Goal: Task Accomplishment & Management: Manage account settings

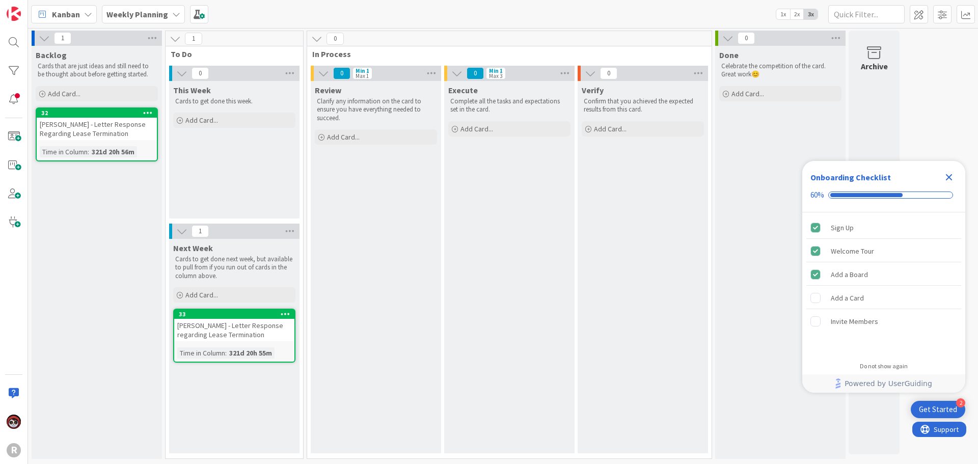
click at [155, 19] on b "Weekly Planning" at bounding box center [137, 14] width 62 height 10
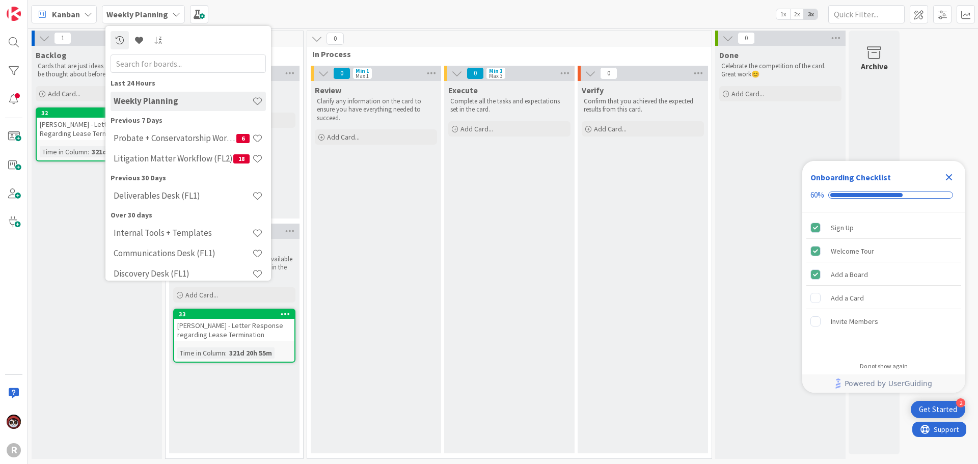
click at [77, 14] on span "Kanban" at bounding box center [66, 14] width 28 height 12
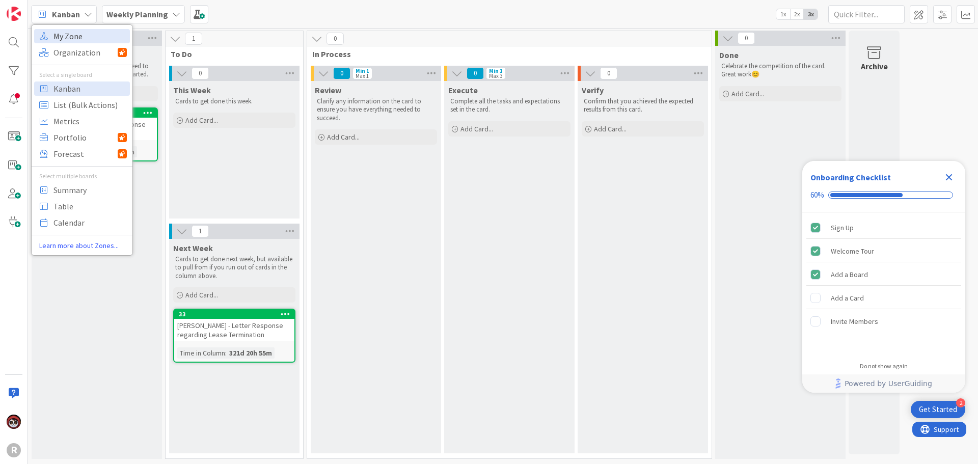
click at [84, 35] on span "My Zone" at bounding box center [89, 36] width 73 height 15
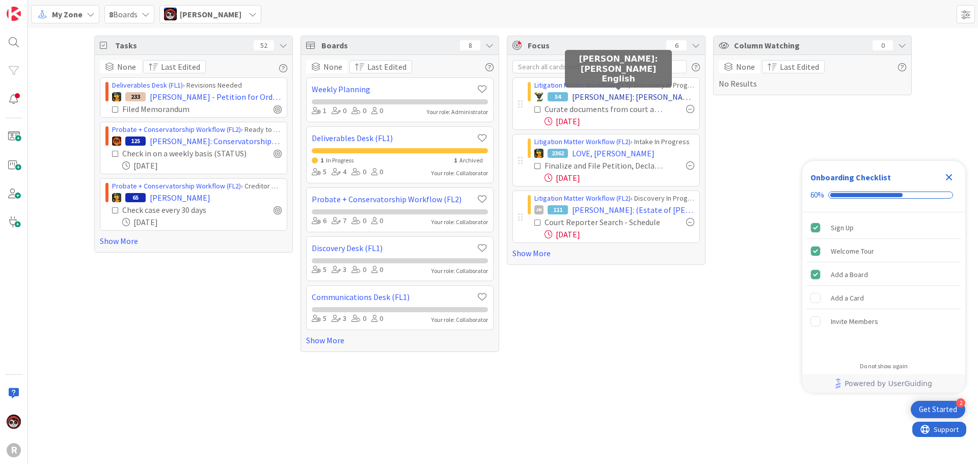
click at [591, 93] on span "[PERSON_NAME]: [PERSON_NAME] English" at bounding box center [633, 97] width 122 height 12
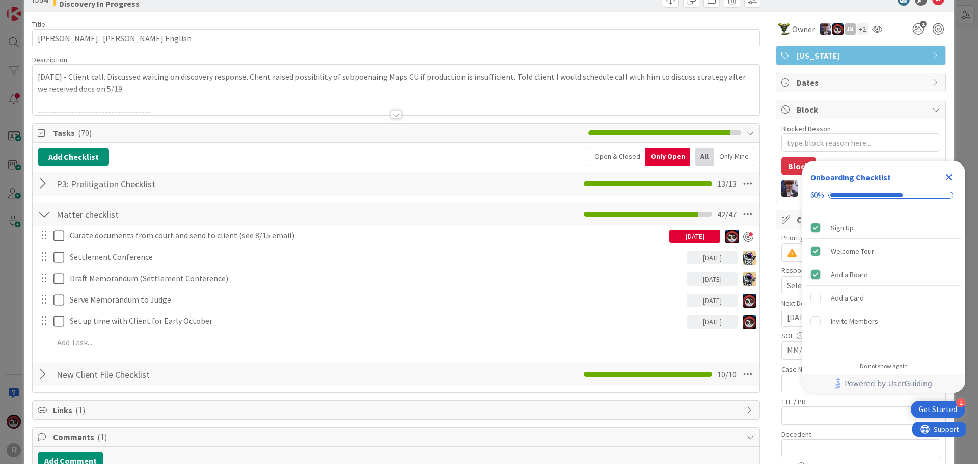
scroll to position [51, 0]
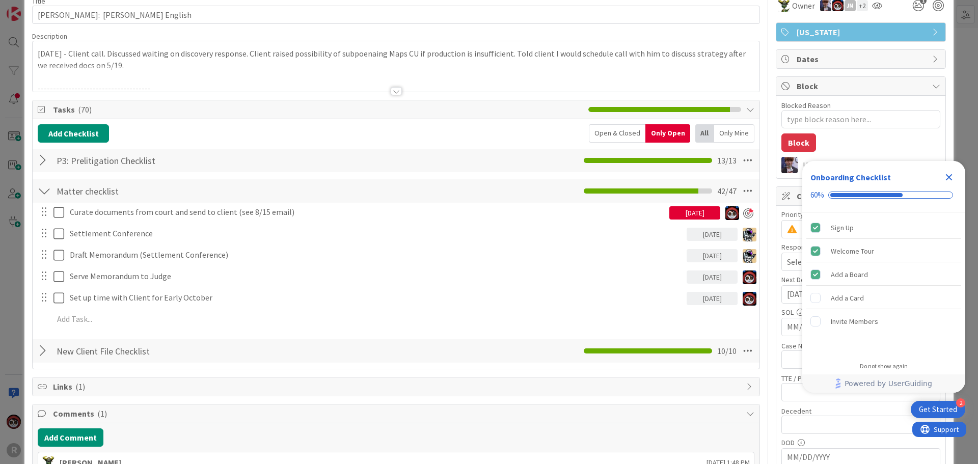
click at [51, 348] on div "New Client File Checklist Checklist Name 25 / 64 New Client File Checklist 10 /…" at bounding box center [396, 350] width 727 height 23
click at [43, 351] on div at bounding box center [44, 351] width 13 height 18
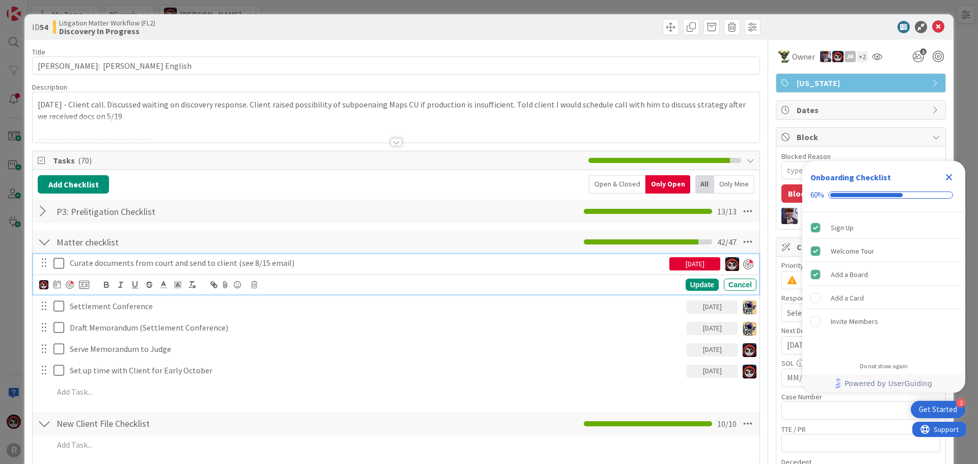
type textarea "x"
click at [212, 265] on p "Curate documents from court and send to client (see 8/15 email)" at bounding box center [368, 263] width 596 height 12
click at [295, 264] on p "Curate documents from court and send to client (see 8/15 email)" at bounding box center [368, 263] width 596 height 12
click at [691, 285] on div "Update" at bounding box center [702, 285] width 33 height 12
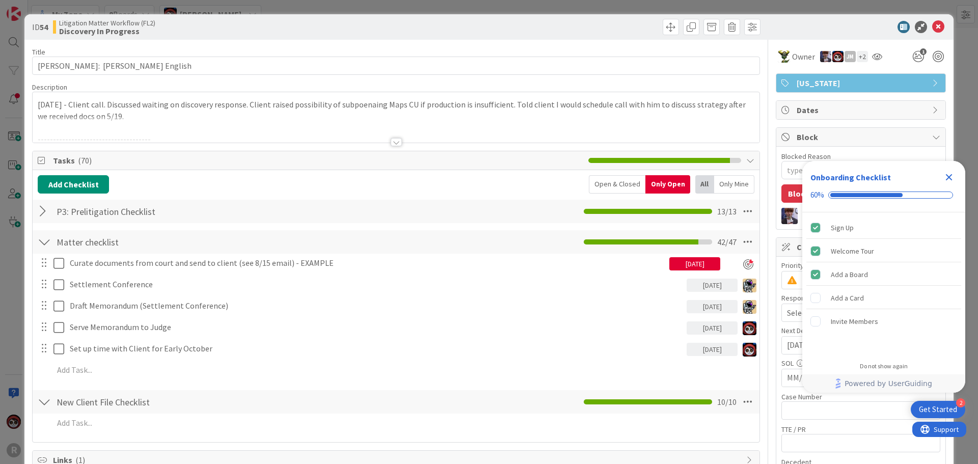
type textarea "x"
click at [932, 24] on icon at bounding box center [938, 27] width 12 height 12
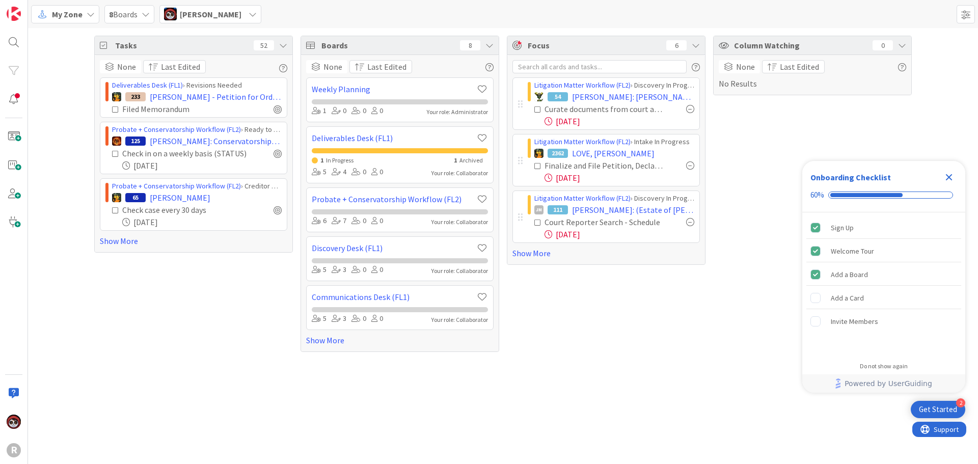
click at [232, 331] on div "Tasks 52 None Last Edited Deliverables Desk (FL1) › Revisions Needed 233 KENNED…" at bounding box center [193, 194] width 199 height 316
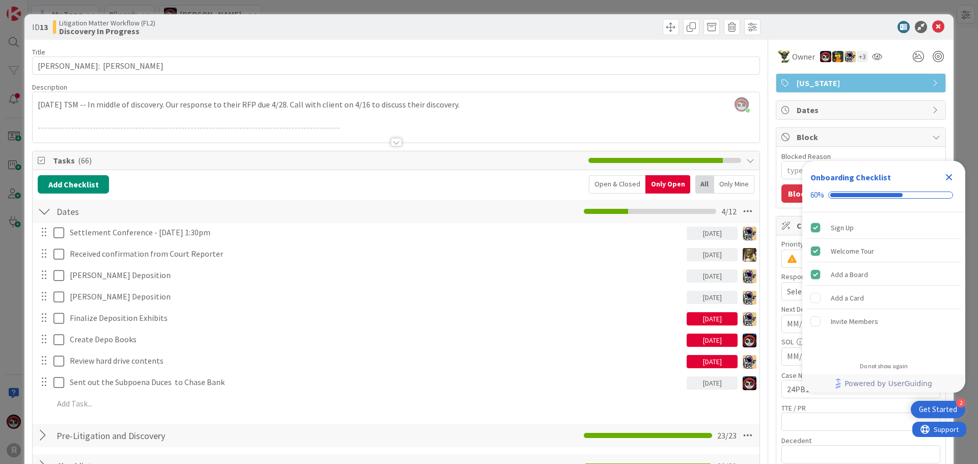
scroll to position [10, 0]
click at [933, 30] on icon at bounding box center [938, 27] width 12 height 12
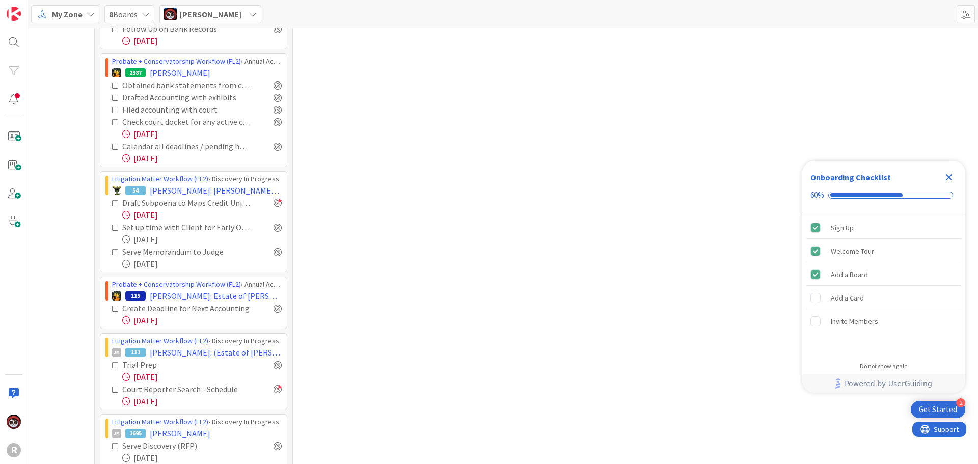
click at [69, 14] on span "My Zone" at bounding box center [67, 14] width 31 height 12
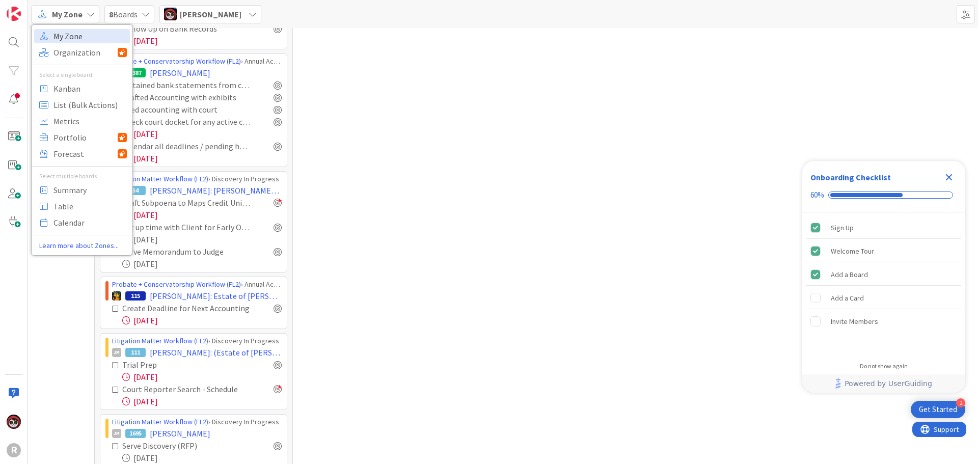
click at [73, 36] on span "My Zone" at bounding box center [89, 36] width 73 height 15
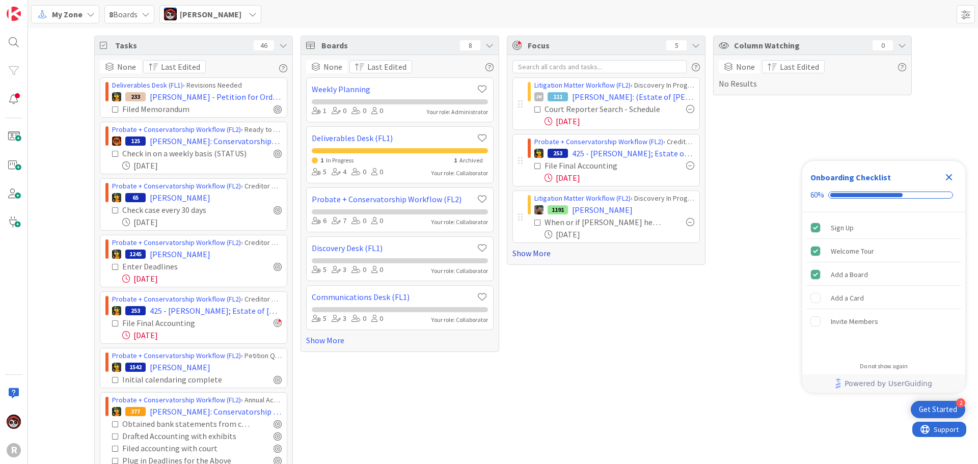
click at [520, 254] on link "Show More" at bounding box center [606, 253] width 187 height 12
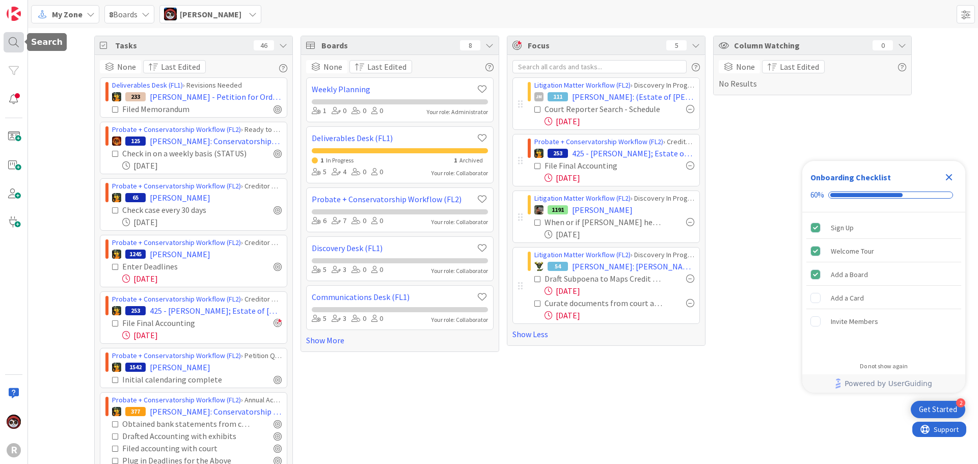
click at [21, 41] on div at bounding box center [14, 42] width 20 height 20
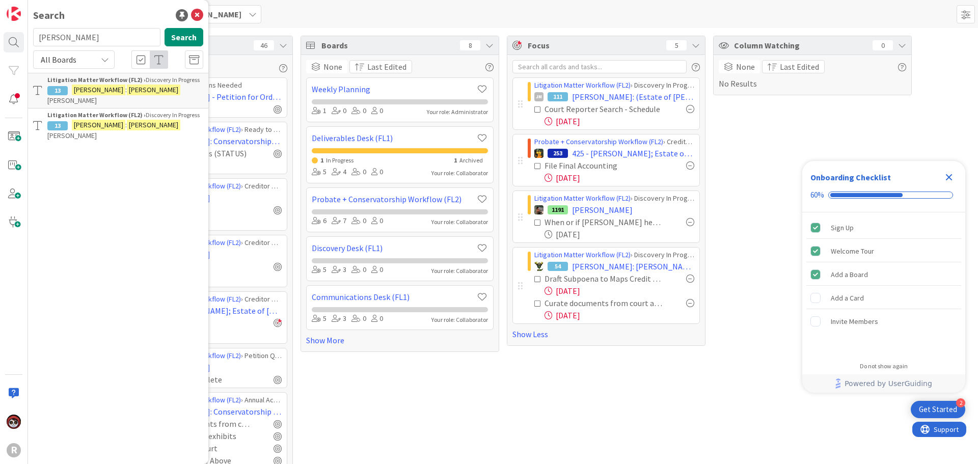
click at [109, 41] on input "[PERSON_NAME]" at bounding box center [96, 37] width 127 height 18
click at [112, 84] on b "Litigation Matter Workflow (FL2) ›" at bounding box center [96, 80] width 98 height 8
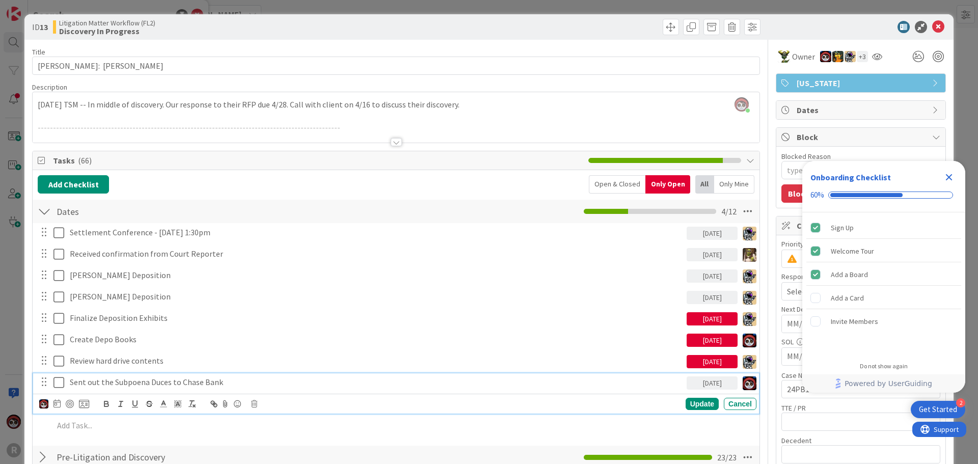
click at [196, 385] on p "Sent out the Subpoena Duces to Chase Bank" at bounding box center [376, 383] width 613 height 12
click at [67, 403] on div at bounding box center [70, 404] width 8 height 8
type textarea "x"
click at [82, 385] on p "Sent out the Subpoena Duces to Chase Bank" at bounding box center [368, 383] width 596 height 12
click at [71, 383] on p "Sent out the Subpoena Duces to Chase Bank" at bounding box center [368, 383] width 596 height 12
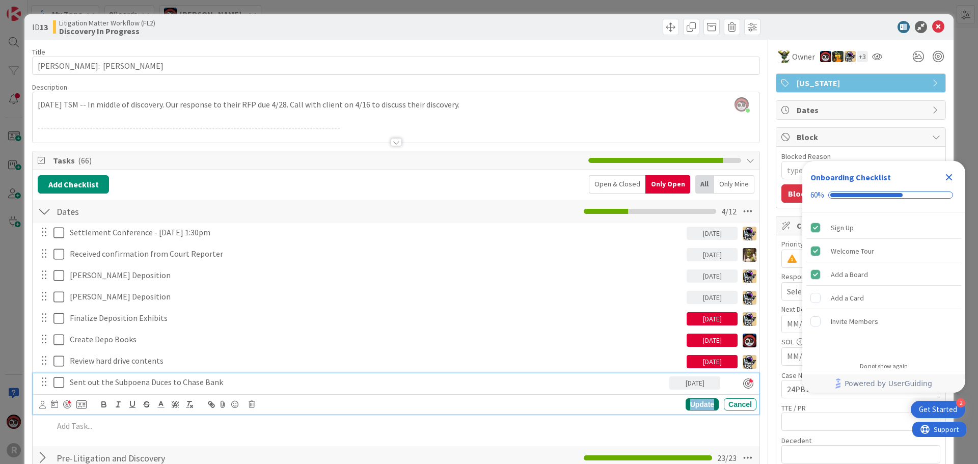
click at [688, 406] on div "Update" at bounding box center [702, 404] width 33 height 12
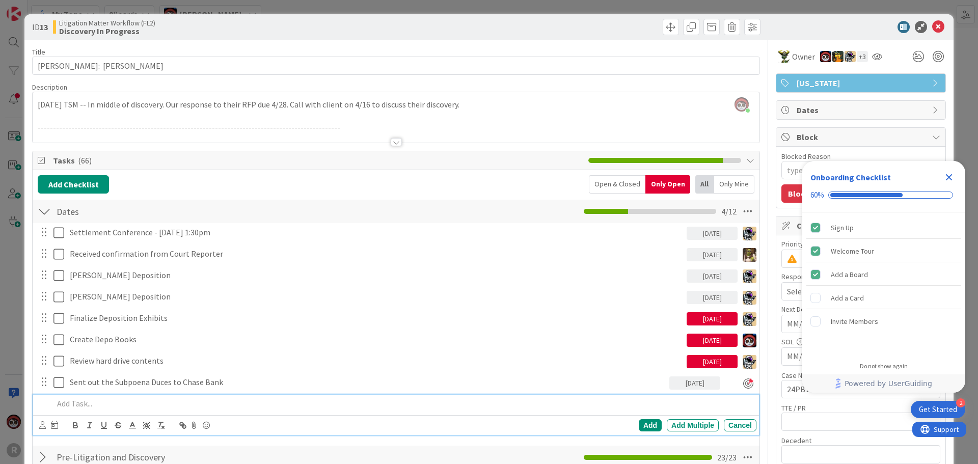
click at [139, 402] on p at bounding box center [402, 404] width 699 height 12
click at [43, 428] on icon at bounding box center [42, 425] width 7 height 8
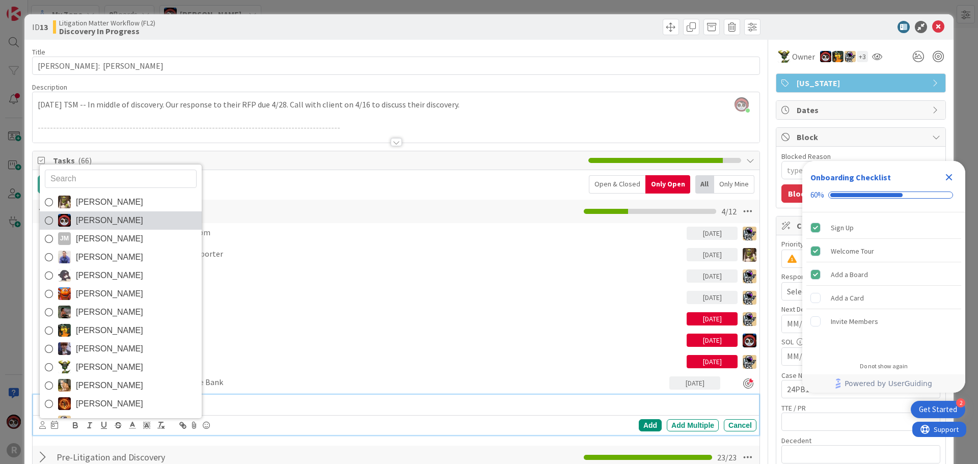
click at [83, 221] on span "[PERSON_NAME]" at bounding box center [109, 220] width 67 height 15
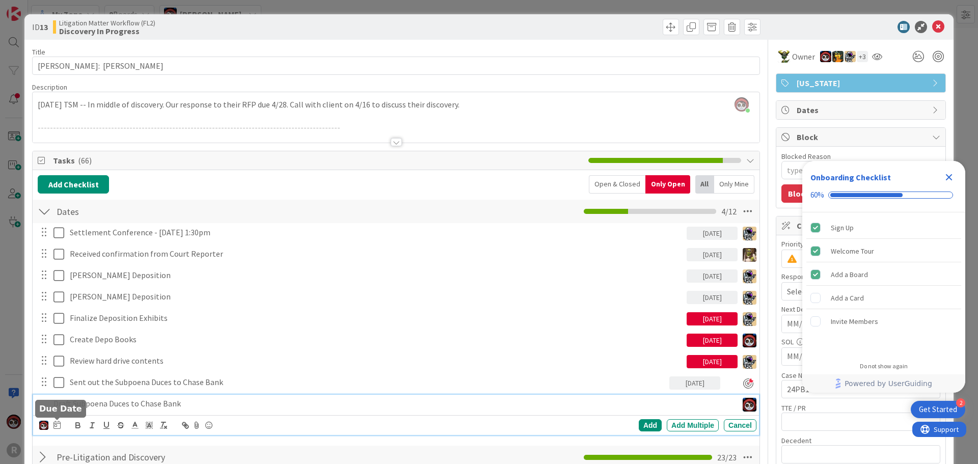
click at [56, 423] on icon at bounding box center [56, 425] width 7 height 8
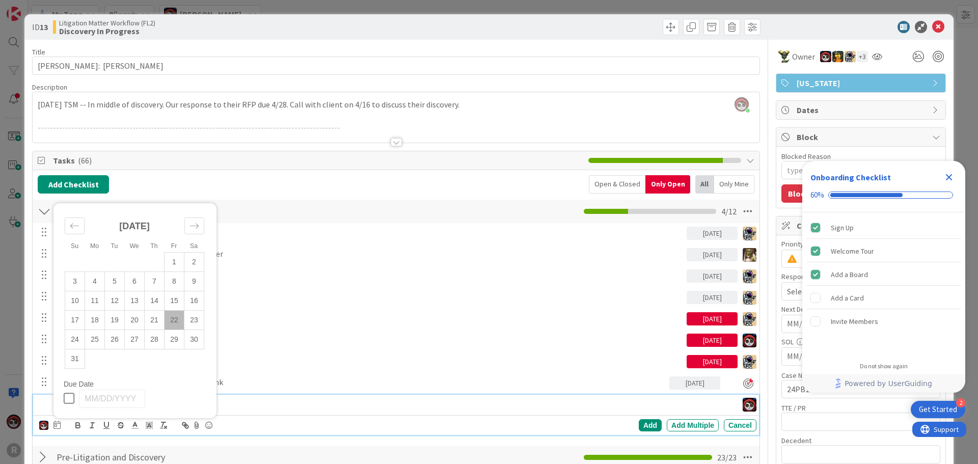
click at [248, 393] on div "Settlement Conference - 10/8 @ 1:30pm [DATE] Update Cancel Received confirmatio…" at bounding box center [396, 331] width 717 height 216
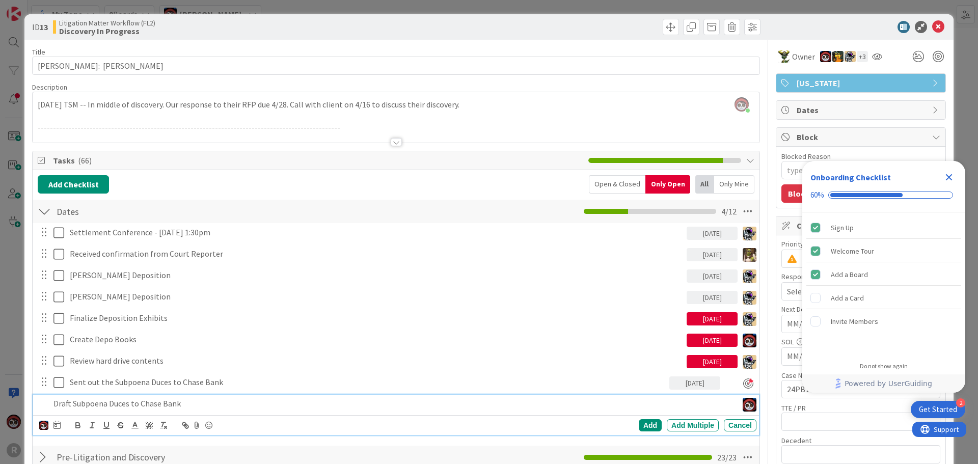
click at [142, 402] on p "Draft Subpoena Duces to Chase Bank" at bounding box center [393, 404] width 680 height 12
click at [59, 426] on icon at bounding box center [56, 425] width 7 height 8
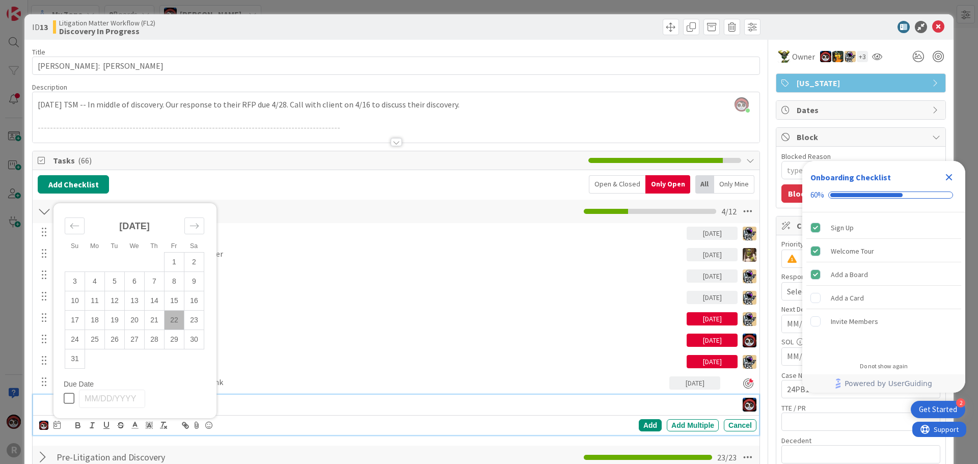
click at [174, 319] on td "22" at bounding box center [175, 319] width 20 height 19
click at [155, 324] on td "21" at bounding box center [155, 319] width 20 height 19
click at [262, 401] on p "Draft Subpoena Duces to Chase Bank" at bounding box center [367, 404] width 629 height 12
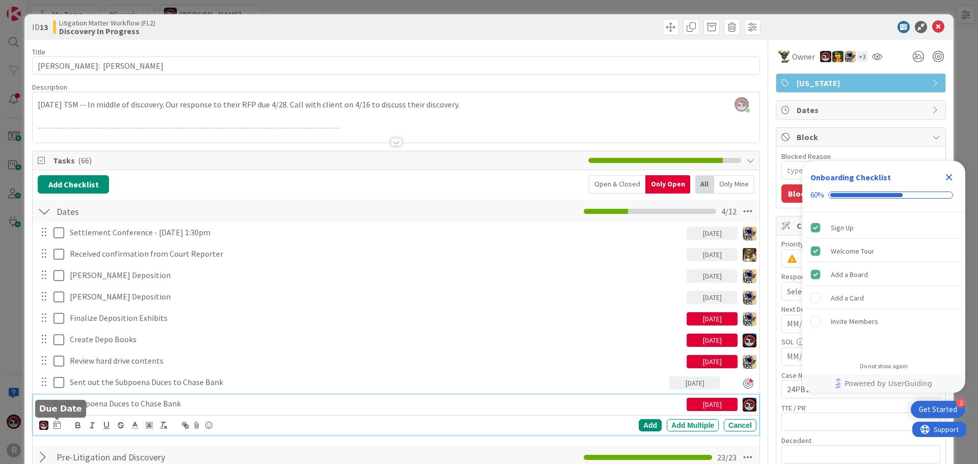
click at [59, 422] on icon at bounding box center [56, 425] width 7 height 8
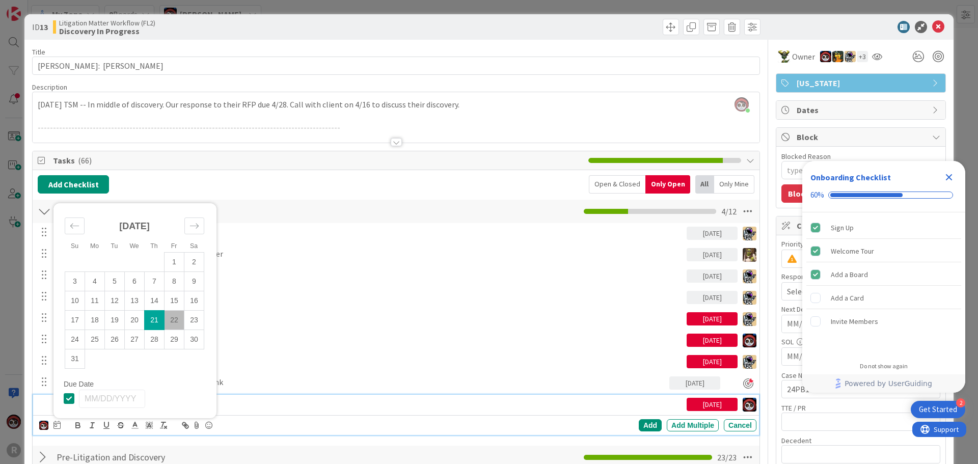
click at [157, 320] on td "21" at bounding box center [155, 319] width 20 height 19
click at [269, 407] on p "Draft Subpoena Duces to Chase Bank" at bounding box center [367, 404] width 629 height 12
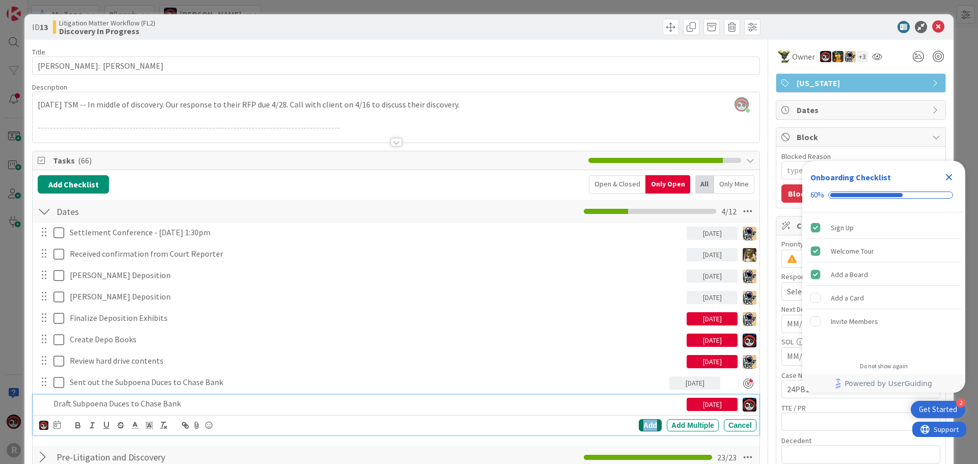
click at [645, 423] on div "Add" at bounding box center [650, 425] width 23 height 12
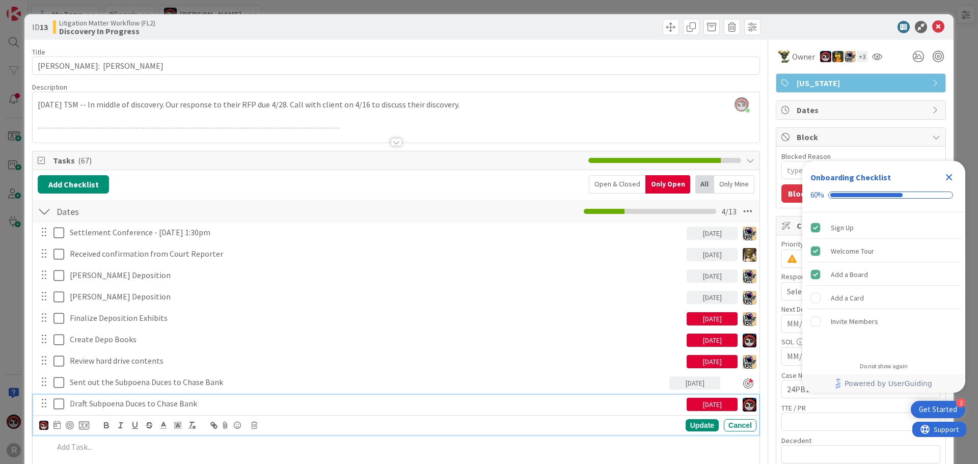
click at [129, 404] on p "Draft Subpoena Duces to Chase Bank" at bounding box center [376, 404] width 613 height 12
click at [67, 423] on div at bounding box center [70, 425] width 8 height 8
type textarea "x"
click at [702, 428] on div "Update" at bounding box center [702, 426] width 33 height 12
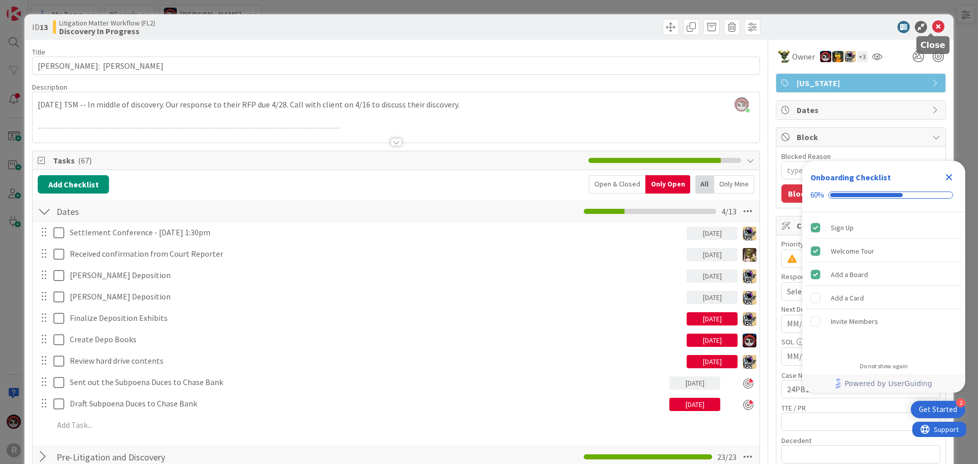
click at [932, 25] on icon at bounding box center [938, 27] width 12 height 12
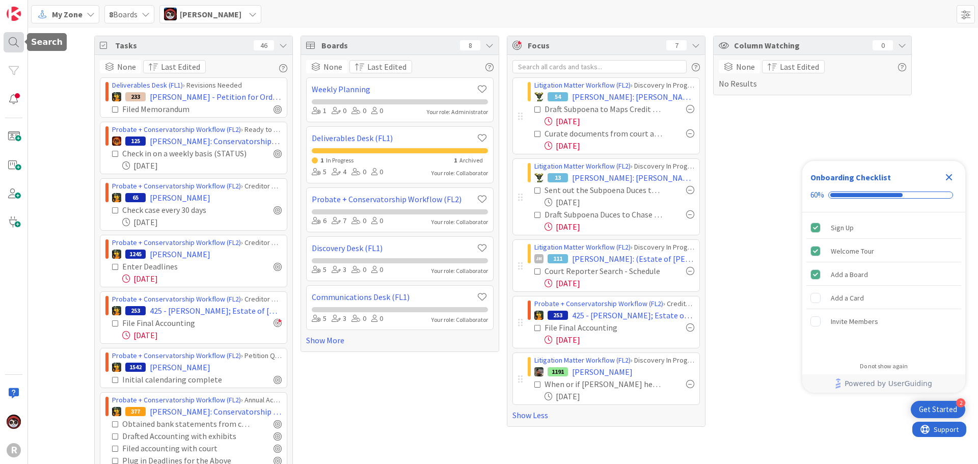
click at [16, 42] on div at bounding box center [14, 42] width 20 height 20
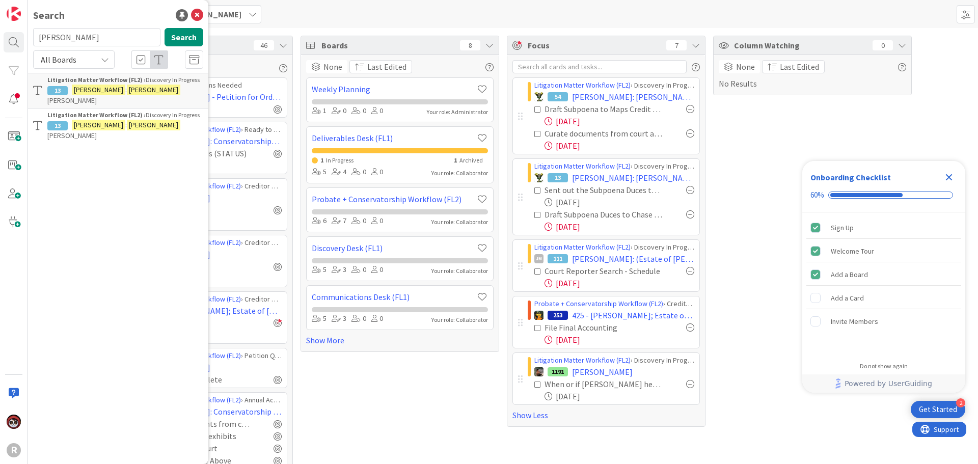
drag, startPoint x: 94, startPoint y: 39, endPoint x: -14, endPoint y: 40, distance: 108.0
click at [0, 40] on html "2 Get Started Onboarding Checklist 60% Sign Up Welcome Tour Add a Board Add a C…" at bounding box center [489, 232] width 978 height 464
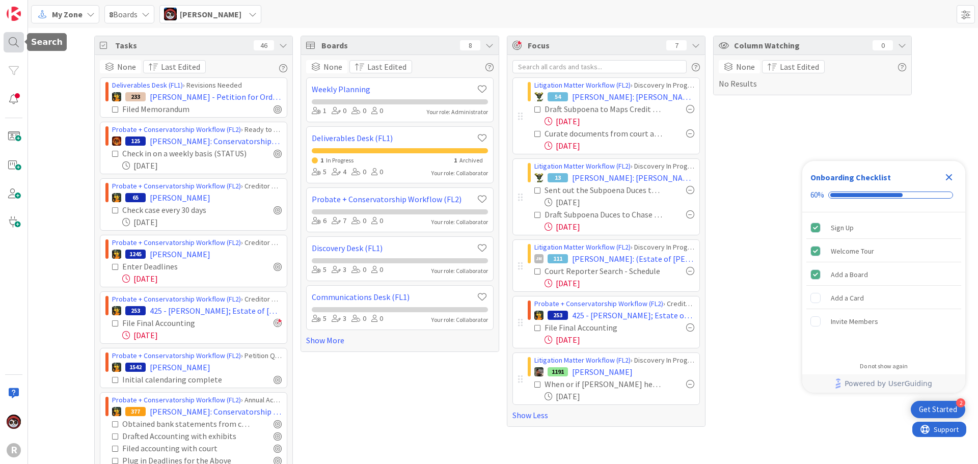
click at [16, 40] on div at bounding box center [14, 42] width 20 height 20
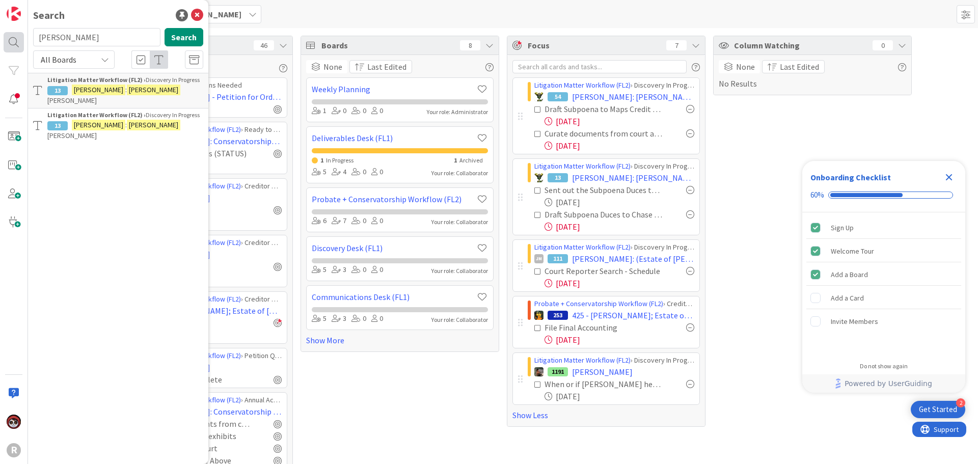
drag, startPoint x: 77, startPoint y: 36, endPoint x: 17, endPoint y: 37, distance: 60.1
click at [17, 37] on div "R Search [PERSON_NAME] Search All Boards Litigation Matter Workflow (FL2) › Dis…" at bounding box center [14, 232] width 28 height 464
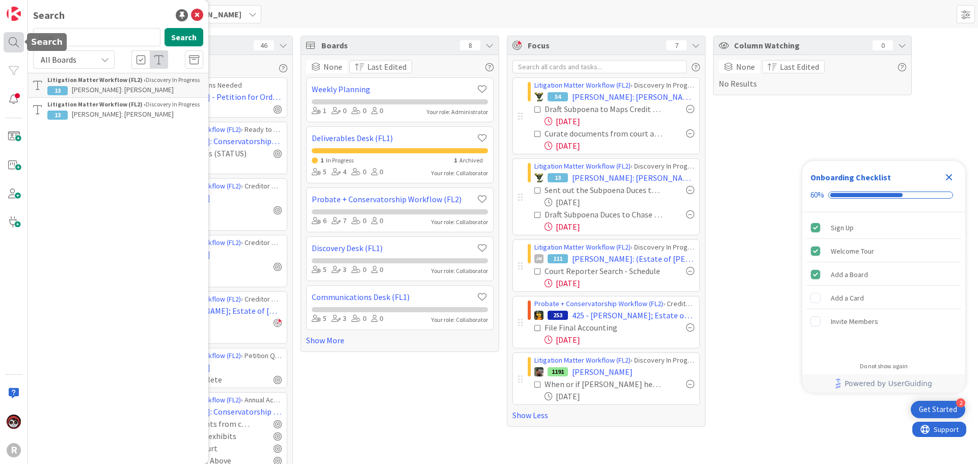
type input "love"
click at [86, 118] on div "Litigation Matter Workflow (FL2) › Intake In Progress" at bounding box center [125, 113] width 156 height 9
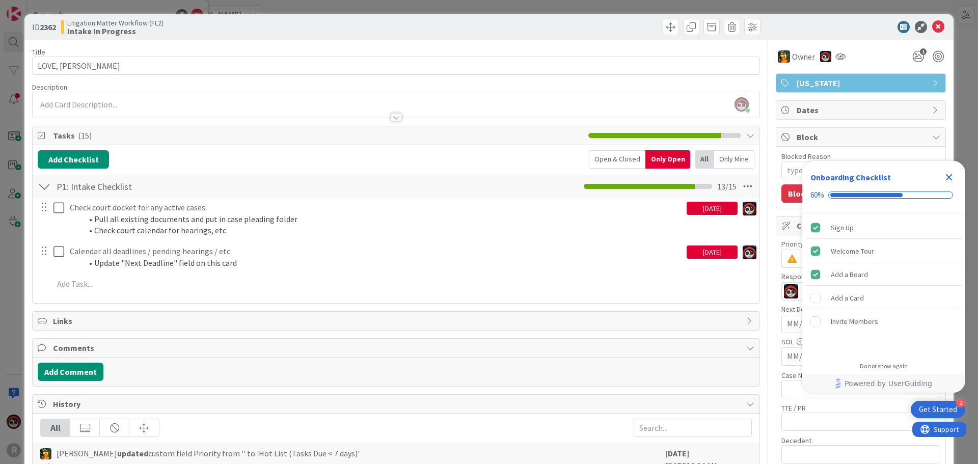
scroll to position [51, 0]
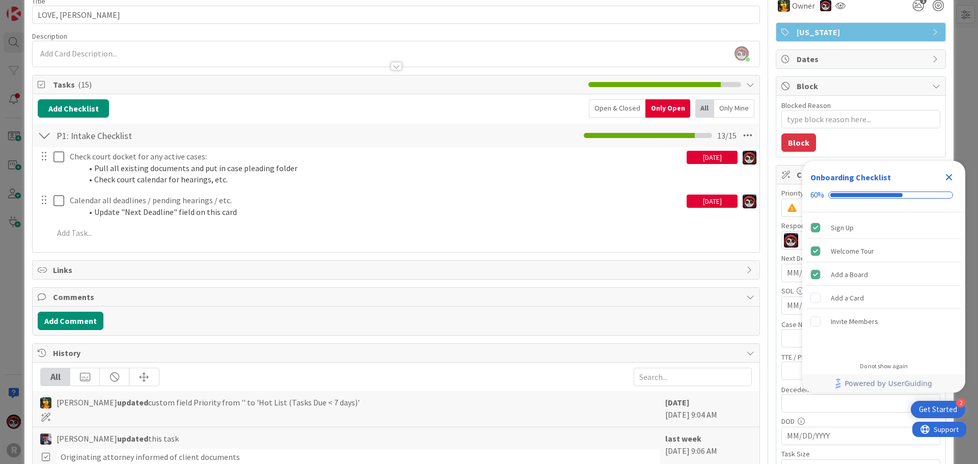
type textarea "x"
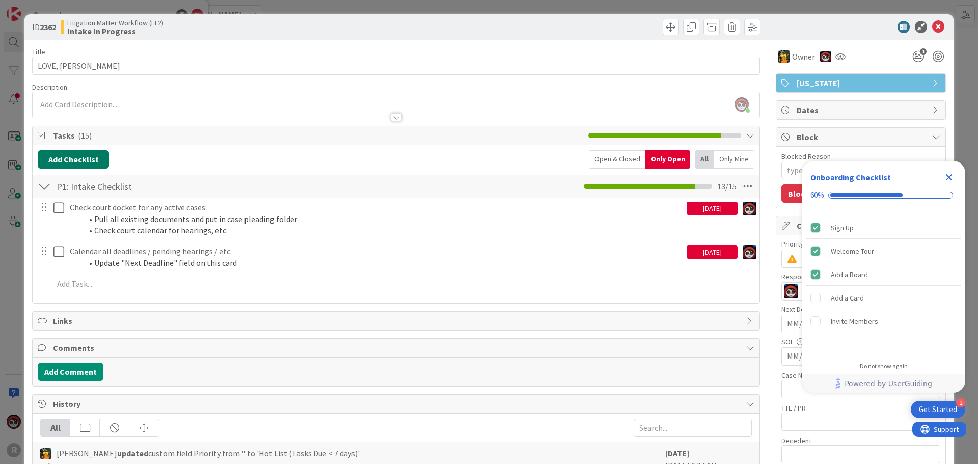
click at [87, 160] on button "Add Checklist" at bounding box center [73, 159] width 71 height 18
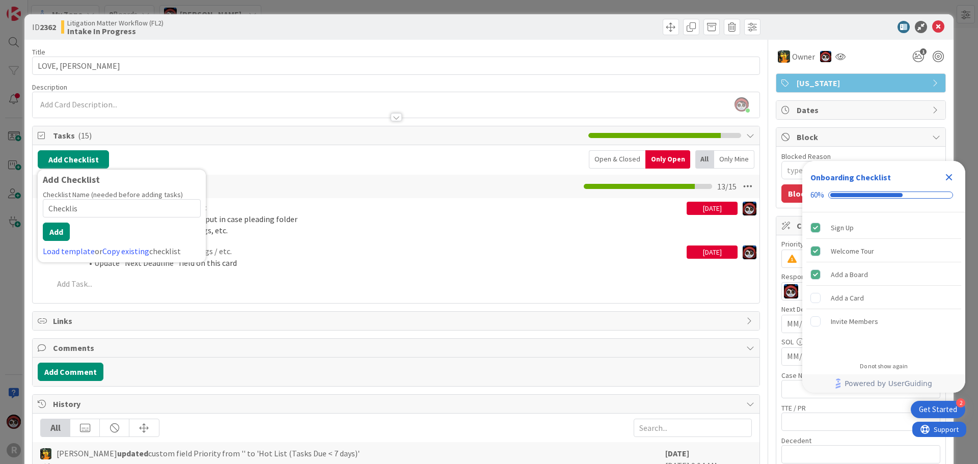
type input "Checklist"
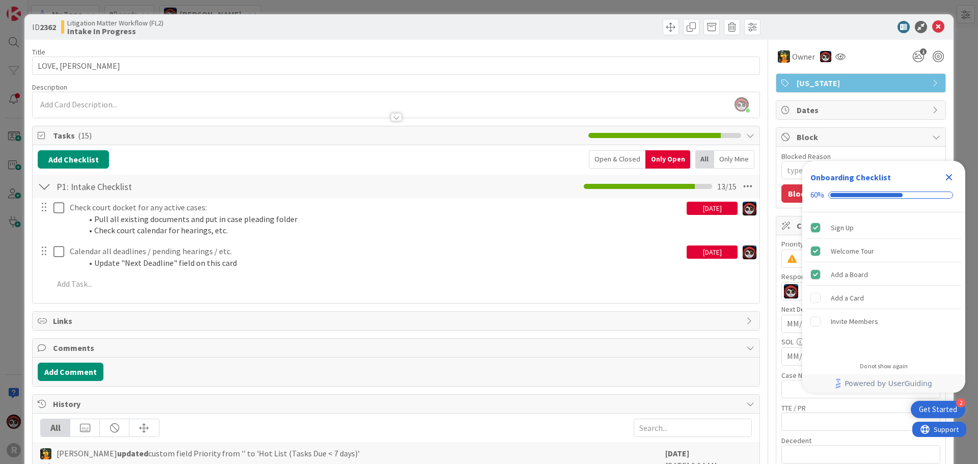
type textarea "x"
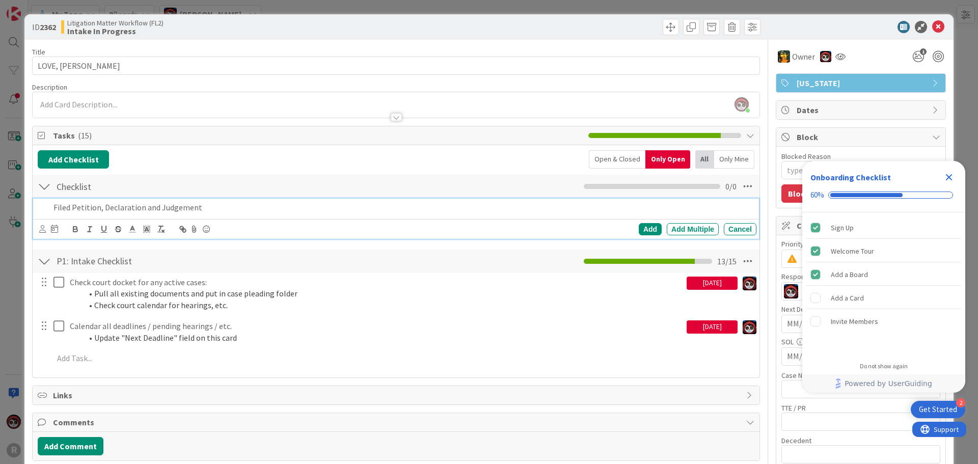
click at [52, 205] on div "Filed Petition, Declaration and Judgement" at bounding box center [402, 208] width 707 height 18
click at [40, 228] on icon at bounding box center [42, 229] width 7 height 8
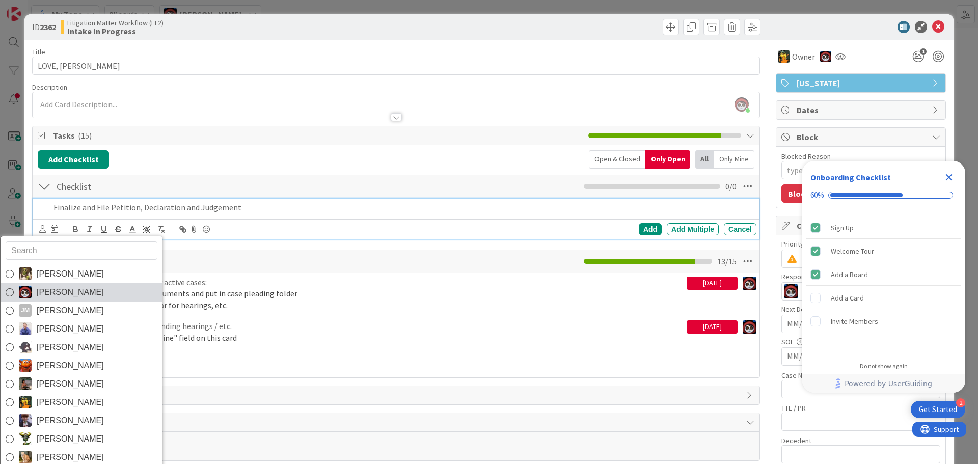
click at [56, 290] on span "[PERSON_NAME]" at bounding box center [70, 292] width 67 height 15
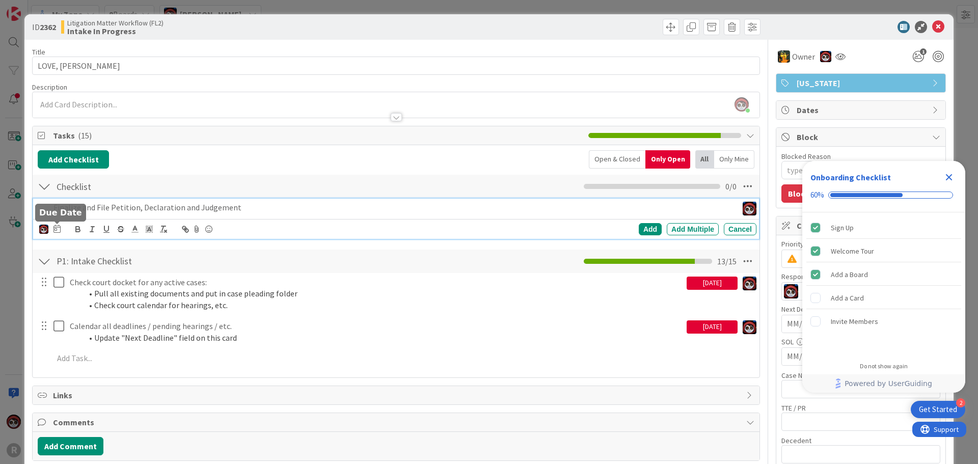
click at [59, 230] on icon at bounding box center [56, 229] width 7 height 8
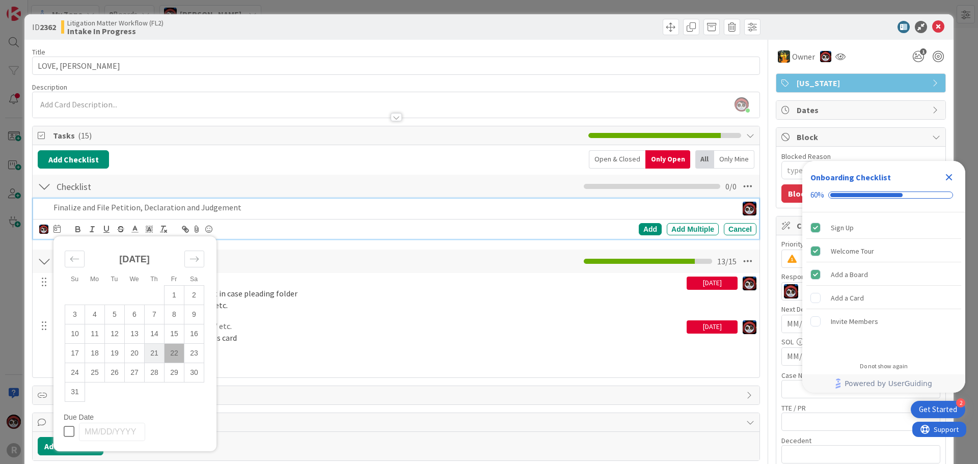
click at [149, 354] on td "21" at bounding box center [155, 352] width 20 height 19
click at [639, 228] on div "Add" at bounding box center [650, 229] width 23 height 12
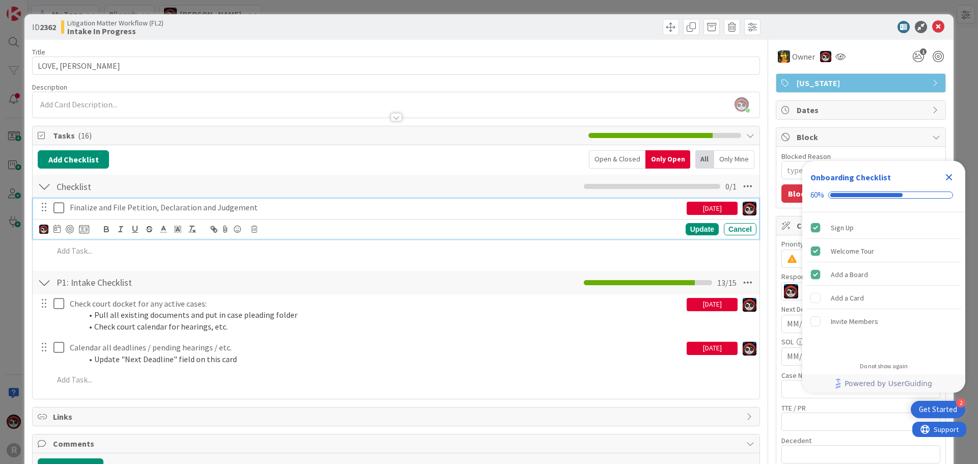
click at [157, 212] on p "Finalize and File Petition, Declaration and Judgement" at bounding box center [376, 208] width 613 height 12
click at [69, 228] on div at bounding box center [70, 229] width 8 height 8
type textarea "x"
click at [688, 231] on div "Update" at bounding box center [702, 230] width 33 height 12
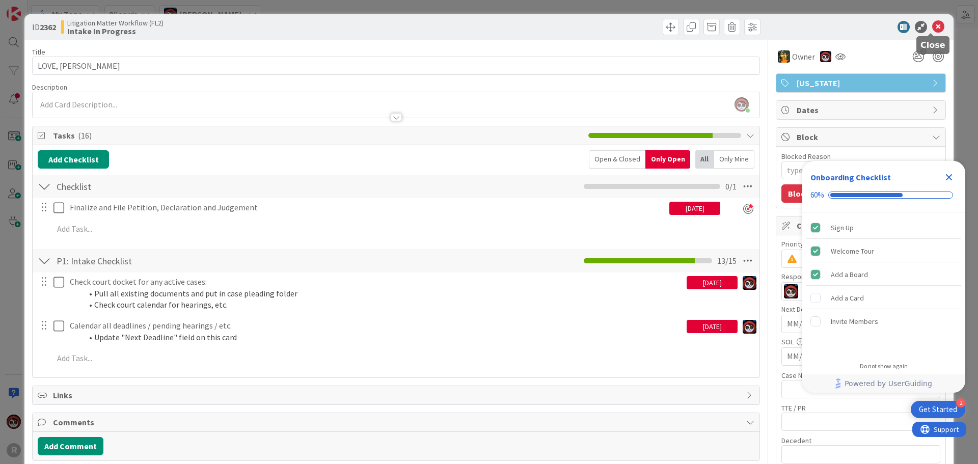
click at [932, 29] on icon at bounding box center [938, 27] width 12 height 12
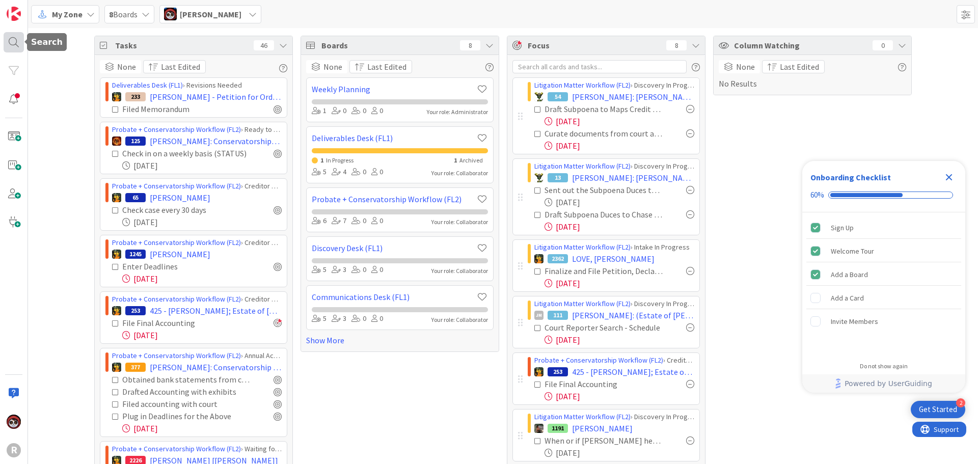
click at [14, 42] on div at bounding box center [14, 42] width 20 height 20
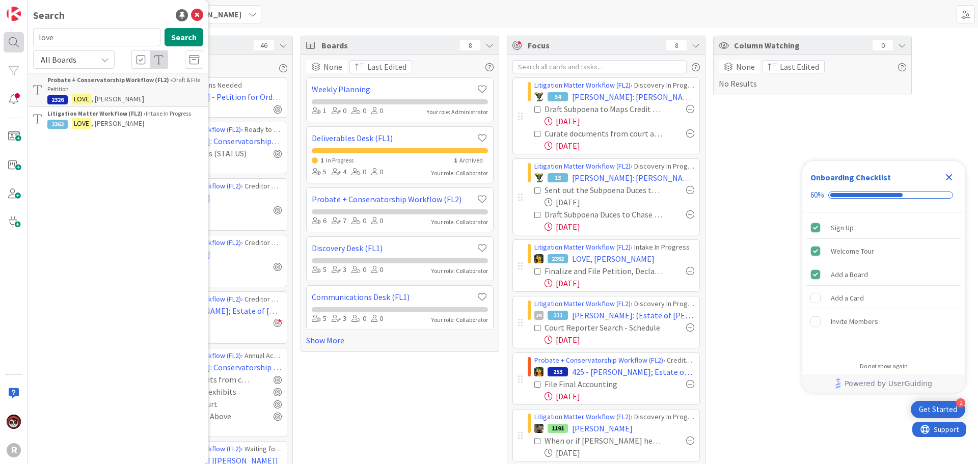
drag, startPoint x: 70, startPoint y: 38, endPoint x: 5, endPoint y: 39, distance: 65.2
click at [5, 39] on div "R Search love Search All Boards Probate + Conservatorship Workflow (FL2) › Draf…" at bounding box center [14, 232] width 28 height 464
type input "[PERSON_NAME]"
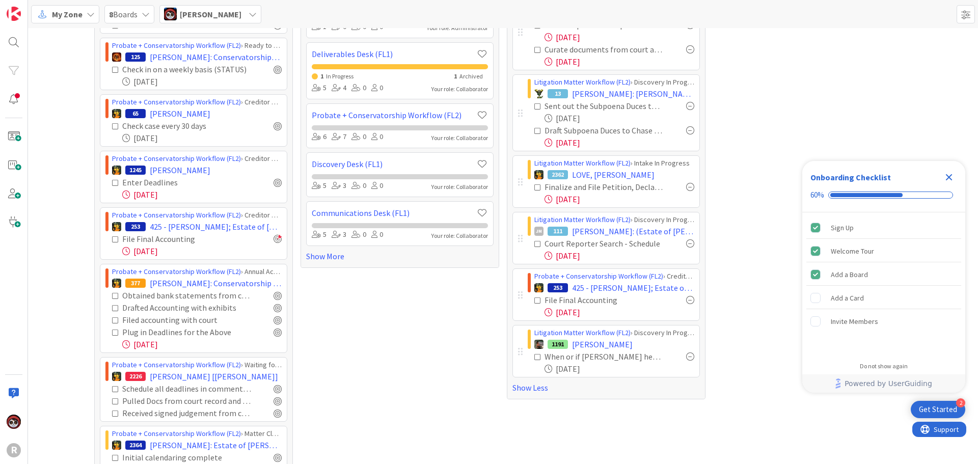
scroll to position [102, 0]
